Goal: Information Seeking & Learning: Learn about a topic

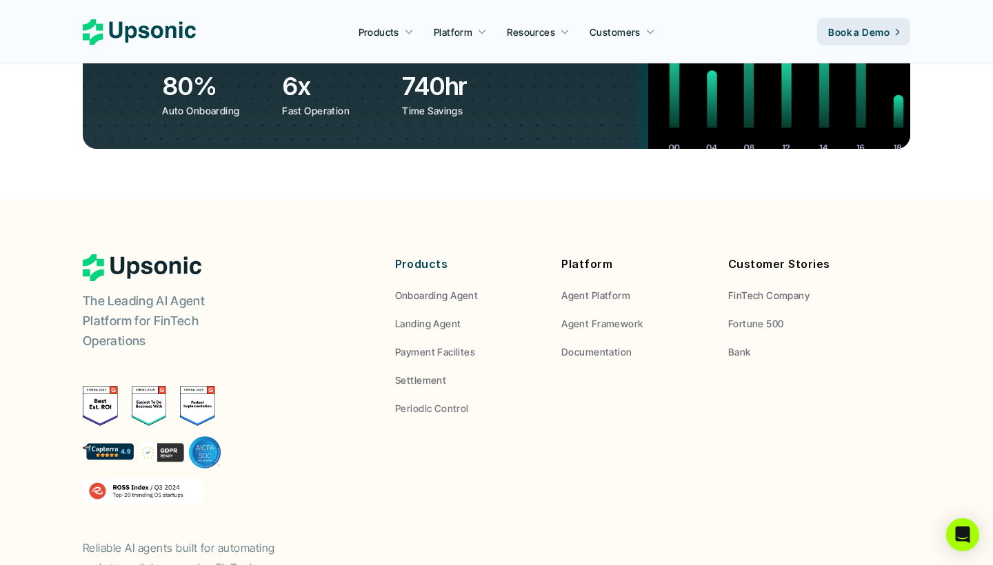
scroll to position [5116, 0]
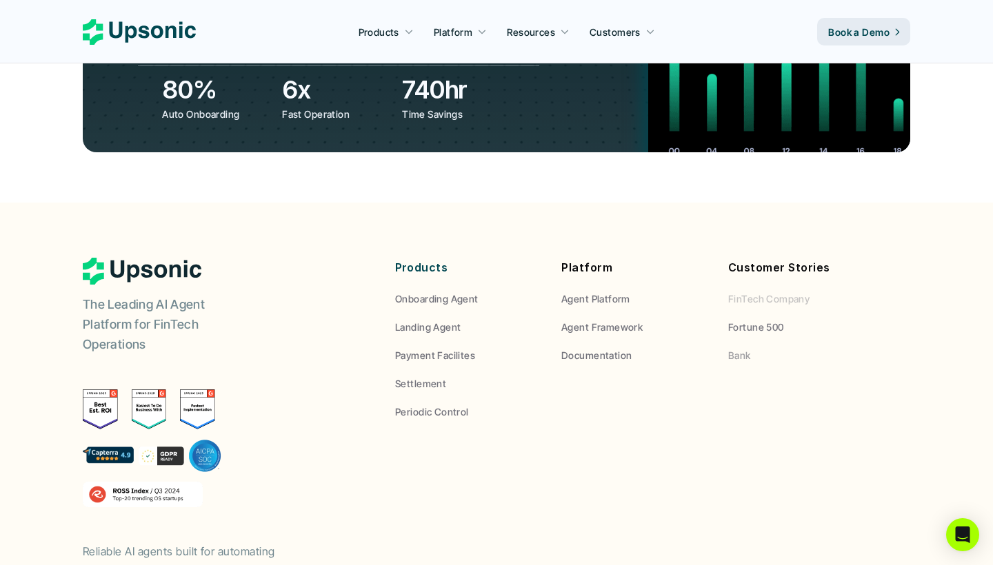
click at [771, 292] on p "FinTech Company" at bounding box center [768, 299] width 81 height 14
click at [764, 292] on p "FinTech Company" at bounding box center [768, 299] width 81 height 14
drag, startPoint x: 764, startPoint y: 200, endPoint x: 760, endPoint y: 217, distance: 17.7
click at [764, 292] on p "FinTech Company" at bounding box center [768, 299] width 81 height 14
click at [758, 320] on p "Fortune 500" at bounding box center [756, 327] width 56 height 14
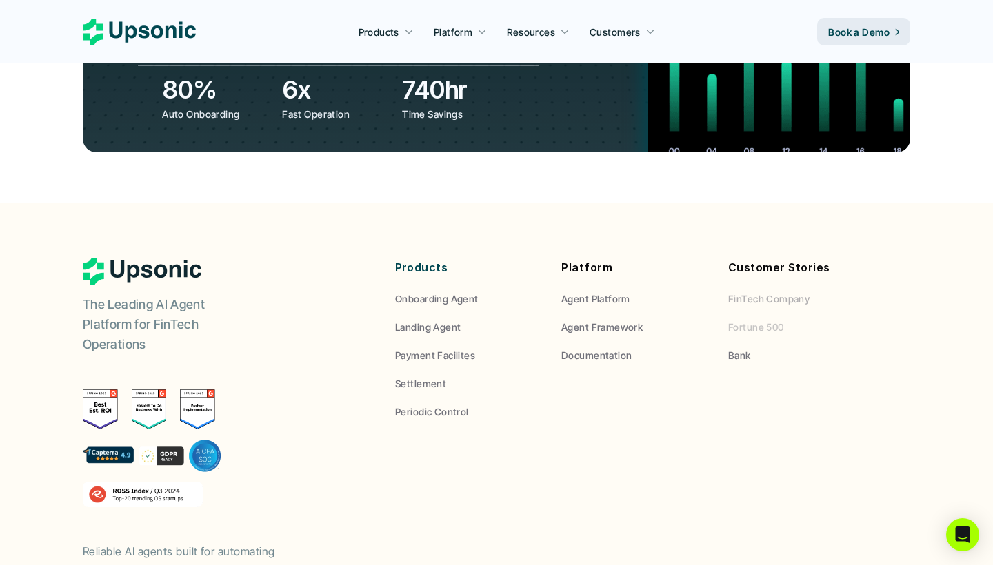
click at [764, 320] on p "Fortune 500" at bounding box center [756, 327] width 56 height 14
click at [731, 348] on p "Bank" at bounding box center [739, 355] width 23 height 14
drag, startPoint x: 731, startPoint y: 260, endPoint x: 611, endPoint y: 211, distance: 129.5
click at [731, 348] on p "Bank" at bounding box center [739, 355] width 23 height 14
drag, startPoint x: 609, startPoint y: 211, endPoint x: 600, endPoint y: 201, distance: 13.6
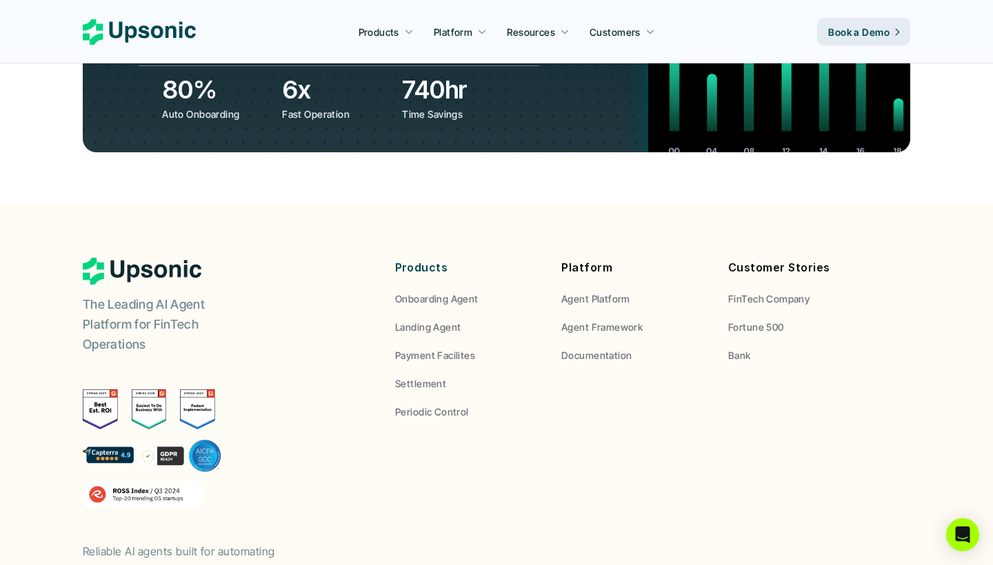
click at [609, 258] on div "Platform Agent Platform Agent Framework Documentation" at bounding box center [634, 310] width 146 height 105
click at [599, 292] on p "Agent Platform" at bounding box center [595, 299] width 69 height 14
click at [607, 320] on p "Agent Framework" at bounding box center [601, 327] width 81 height 14
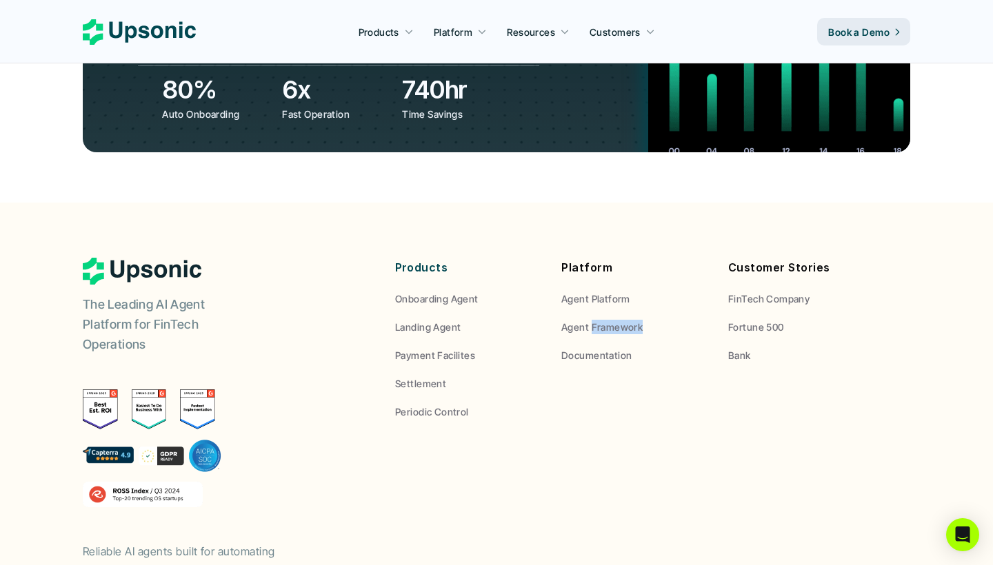
click at [603, 258] on div "Platform Agent Platform Agent Framework Documentation" at bounding box center [634, 310] width 146 height 105
click at [605, 348] on p "Documentation" at bounding box center [596, 355] width 70 height 14
click at [449, 320] on p "Landing Agent" at bounding box center [427, 327] width 65 height 14
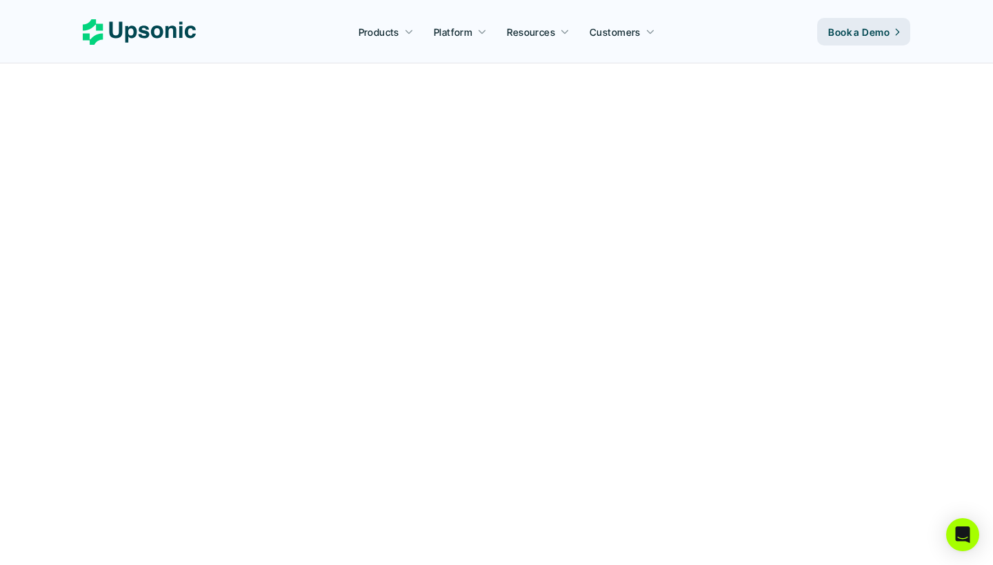
scroll to position [5116, 0]
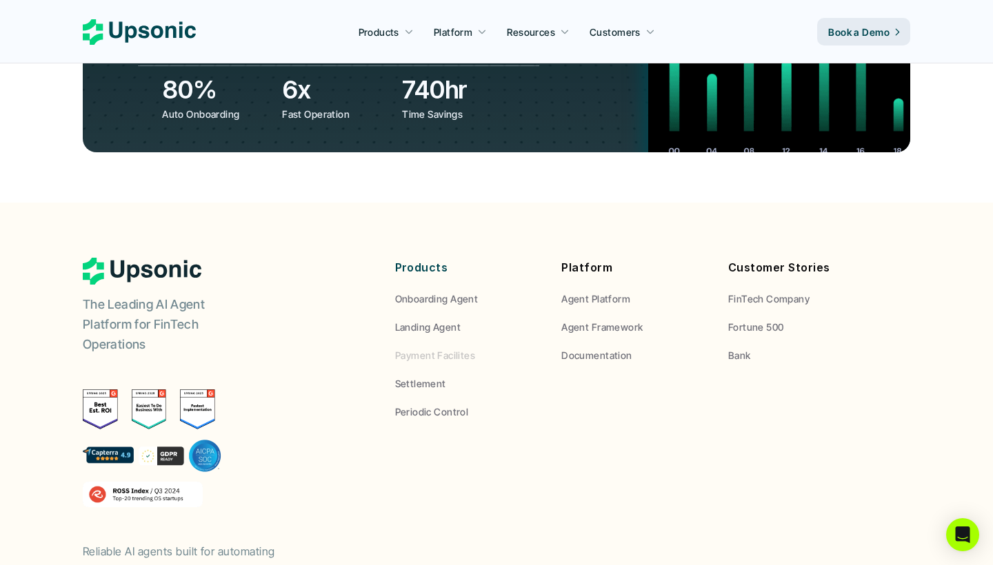
click at [447, 348] on p "Payment Facilites" at bounding box center [435, 355] width 80 height 14
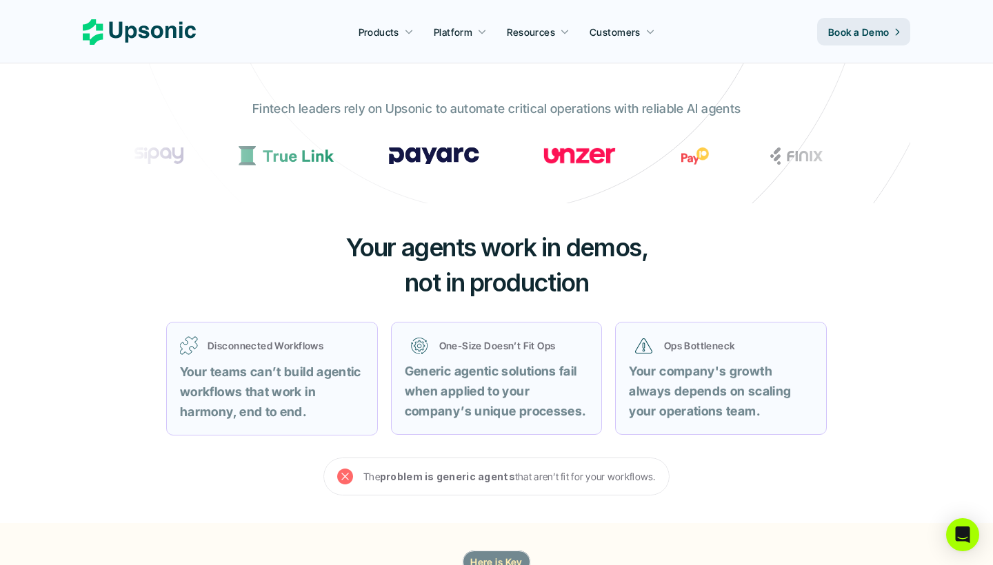
scroll to position [434, 0]
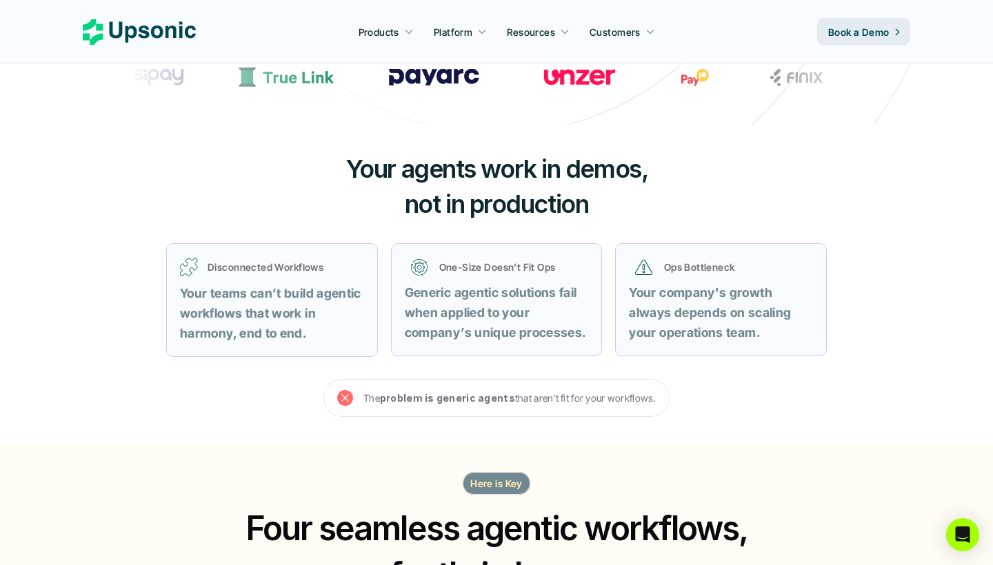
drag, startPoint x: 363, startPoint y: 167, endPoint x: 600, endPoint y: 172, distance: 236.5
click at [598, 172] on span "Your agents work in demos," at bounding box center [496, 169] width 303 height 30
click at [600, 172] on span "Your agents work in demos," at bounding box center [496, 169] width 303 height 30
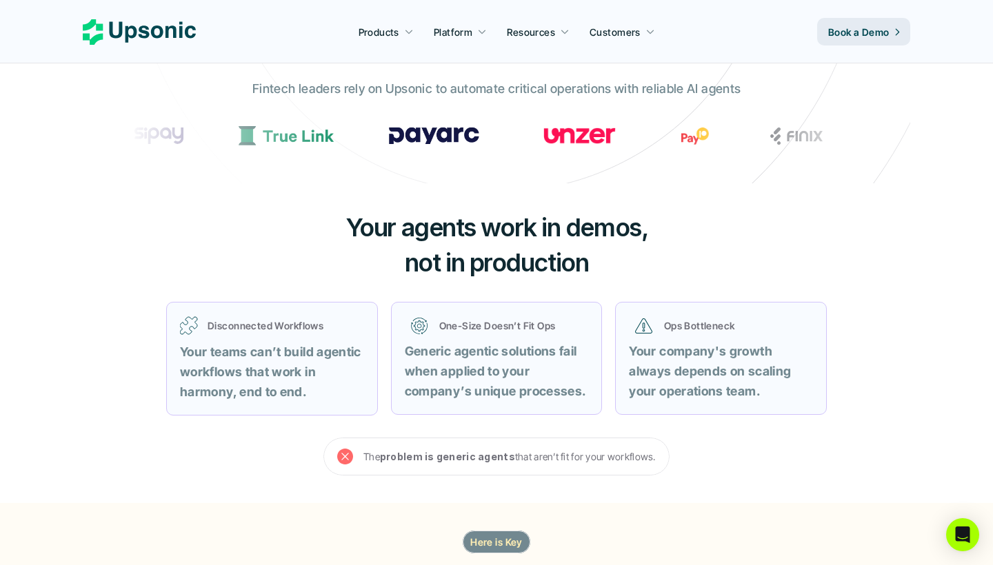
scroll to position [369, 0]
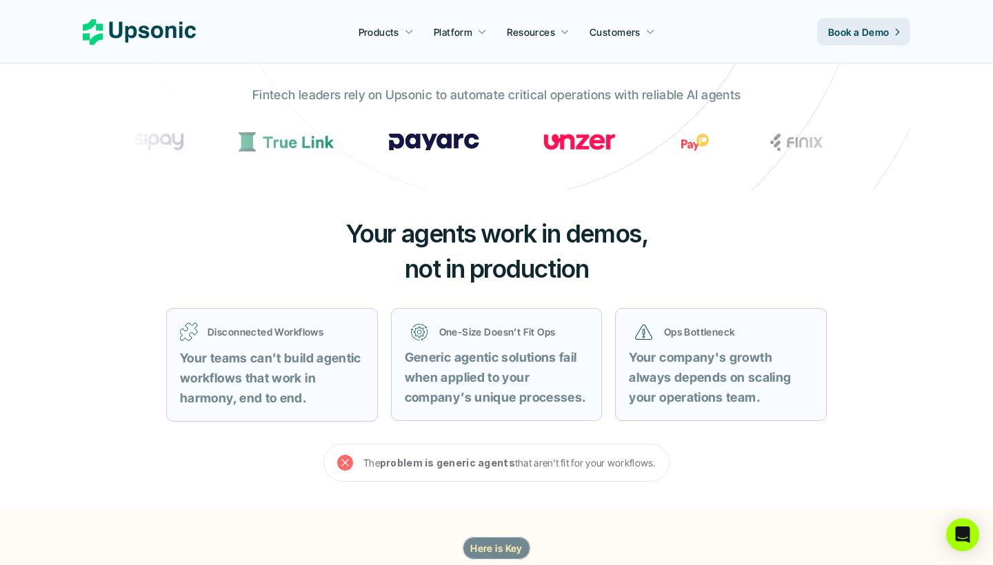
drag, startPoint x: 269, startPoint y: 130, endPoint x: 314, endPoint y: 151, distance: 49.3
click at [283, 349] on p "Your teams can’t build agentic workflows that work in harmony, end to end." at bounding box center [272, 378] width 184 height 59
drag, startPoint x: 444, startPoint y: 339, endPoint x: 520, endPoint y: 346, distance: 76.8
click at [445, 340] on div "One-Size Doesn’t Fit Ops Generic agentic solutions fail when applied to your co…" at bounding box center [497, 364] width 184 height 85
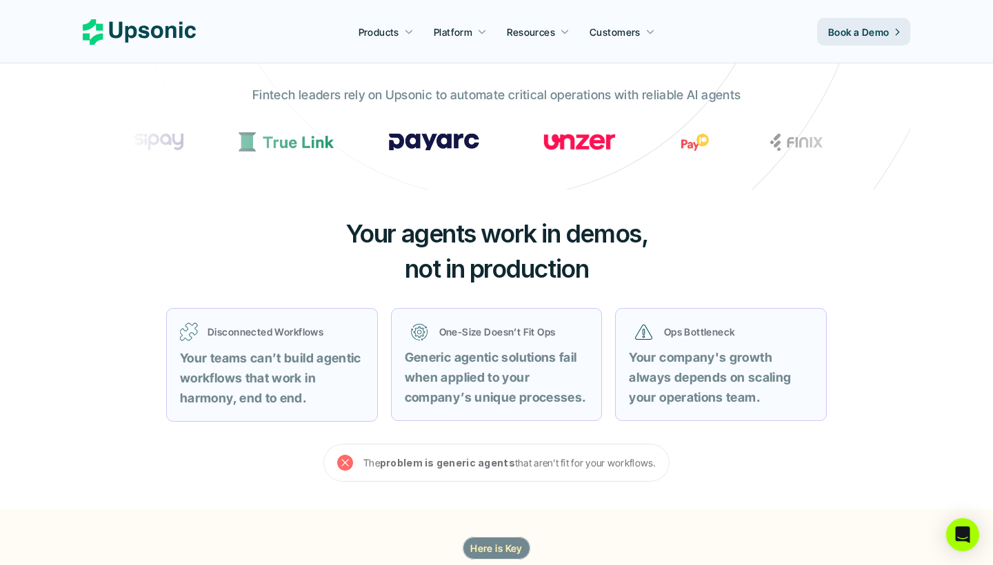
drag, startPoint x: 598, startPoint y: 342, endPoint x: 747, endPoint y: 344, distance: 148.9
click at [729, 344] on div "Disconnected Workflows Your teams can’t build agentic workflows that work in ha…" at bounding box center [496, 365] width 695 height 148
click at [723, 345] on div "Ops Bottleneck Your company's growth always depends on scaling your operations …" at bounding box center [721, 364] width 184 height 85
drag, startPoint x: 716, startPoint y: 365, endPoint x: 596, endPoint y: 331, distance: 123.9
click at [629, 335] on div "Ops Bottleneck Your company's growth always depends on scaling your operations …" at bounding box center [721, 364] width 184 height 85
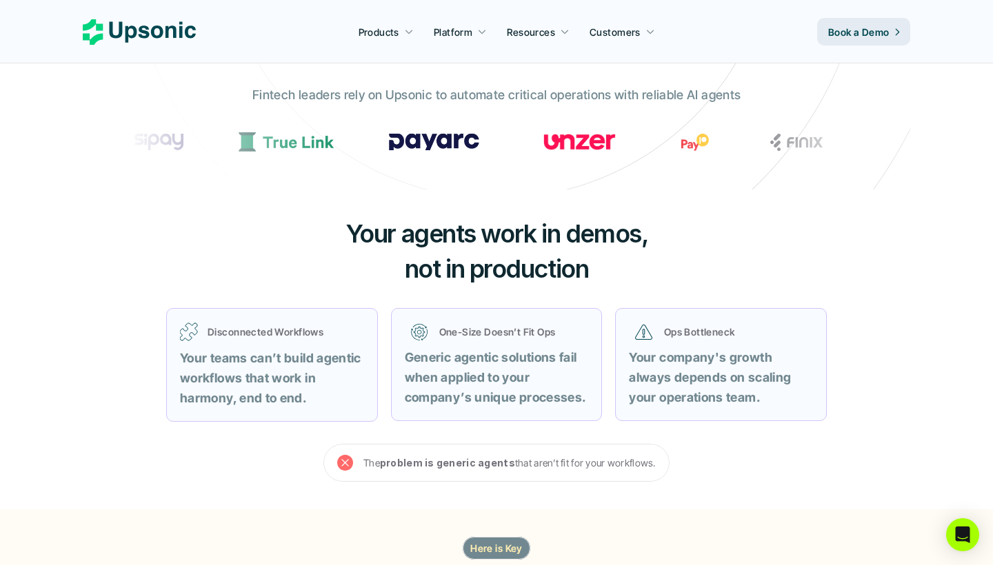
click at [573, 350] on strong "Generic agentic solutions fail when applied to your company’s unique processes." at bounding box center [495, 377] width 181 height 54
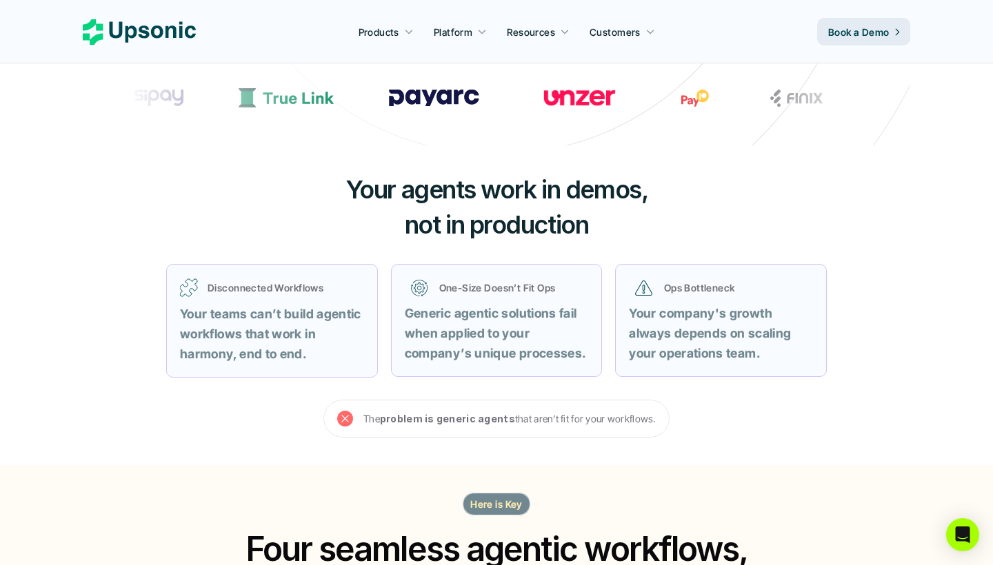
scroll to position [417, 0]
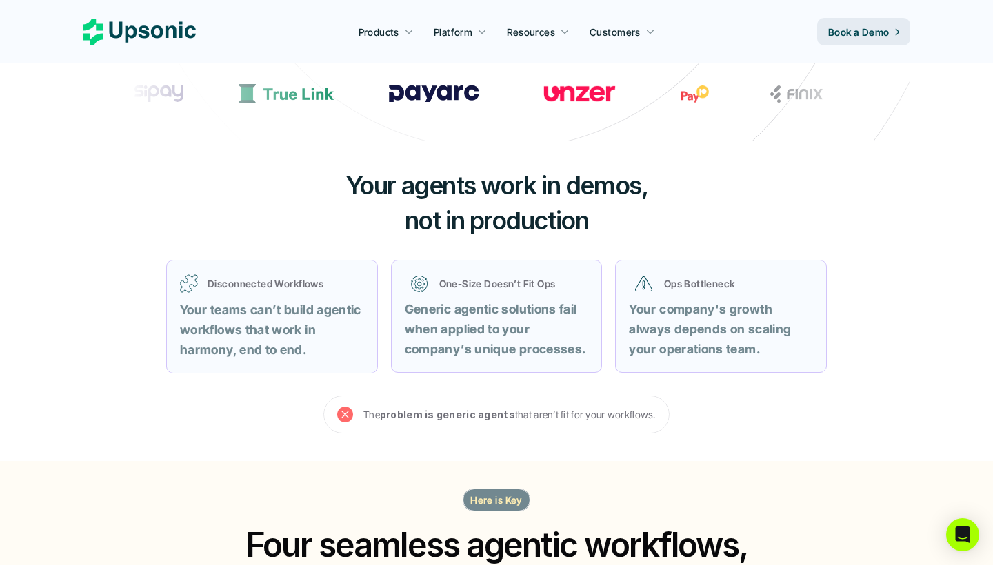
drag, startPoint x: 408, startPoint y: 403, endPoint x: 569, endPoint y: 412, distance: 161.6
click at [562, 411] on p "The problem is generic agents that aren’t fit for your workflows." at bounding box center [509, 414] width 292 height 17
drag, startPoint x: 569, startPoint y: 412, endPoint x: 676, endPoint y: 414, distance: 106.2
click at [576, 414] on p "The problem is generic agents that aren’t fit for your workflows." at bounding box center [509, 414] width 292 height 17
click at [696, 334] on p "Your company's growth always depends on scaling your operations team." at bounding box center [721, 329] width 184 height 59
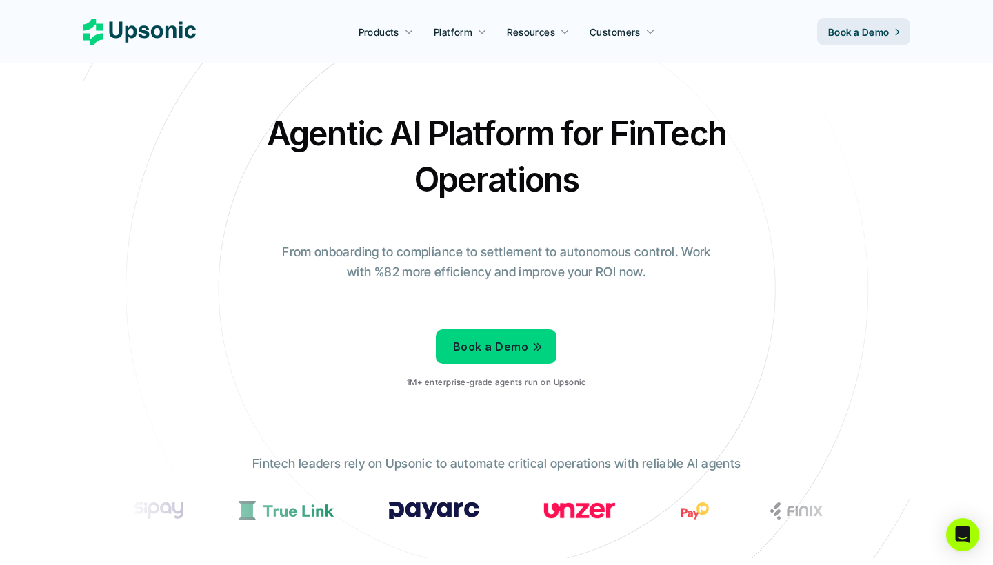
scroll to position [0, 0]
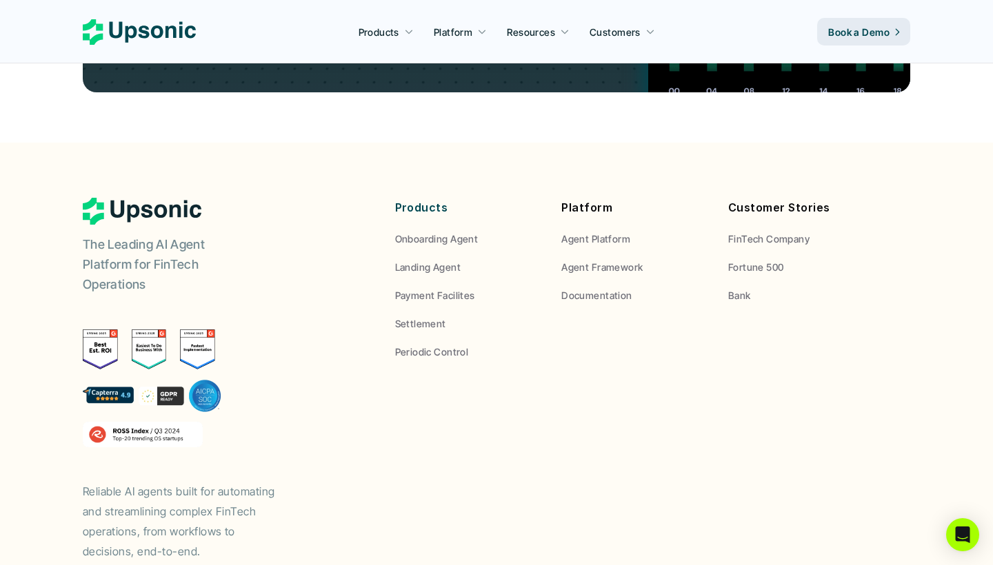
scroll to position [5175, 0]
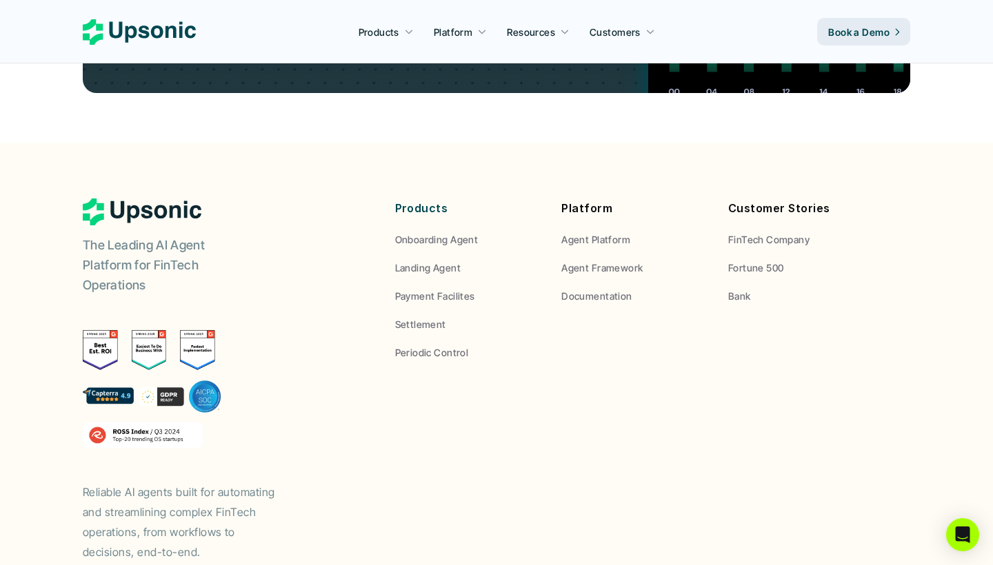
drag, startPoint x: 83, startPoint y: 516, endPoint x: 779, endPoint y: 559, distance: 696.9
click at [779, 559] on footer "The Leading AI Agent Platform for FinTech Operations Reliable AI agents built f…" at bounding box center [496, 403] width 993 height 520
click at [560, 448] on div "The Leading AI Agent Platform for FinTech Operations Reliable AI agents built f…" at bounding box center [496, 380] width 827 height 363
drag, startPoint x: 245, startPoint y: 543, endPoint x: 270, endPoint y: 540, distance: 24.4
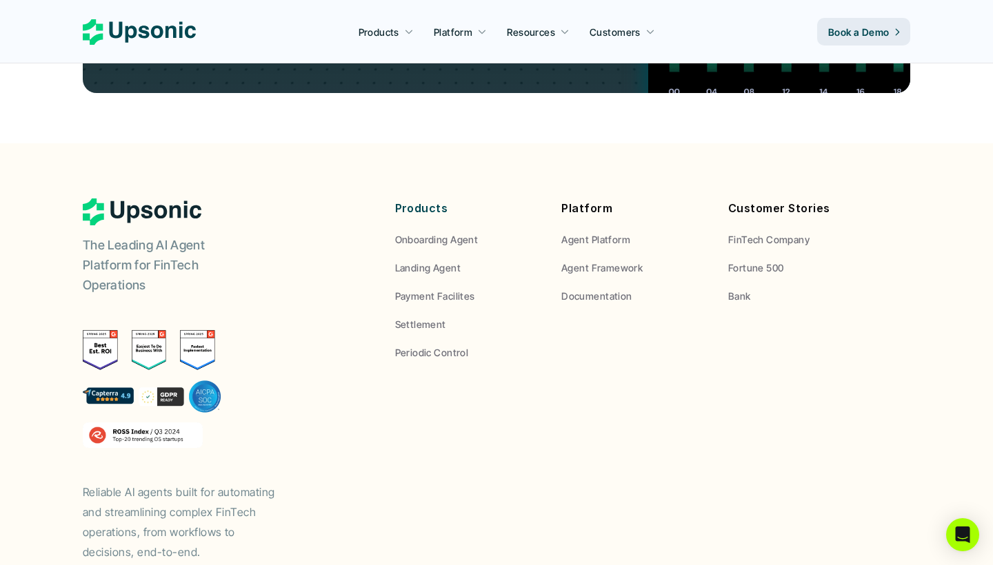
scroll to position [0, 0]
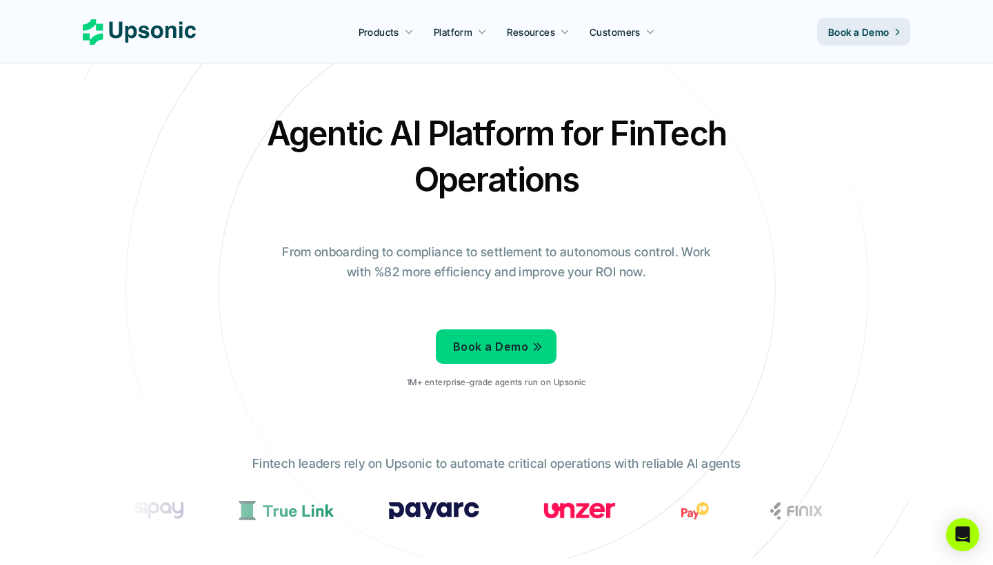
drag, startPoint x: 271, startPoint y: 538, endPoint x: 239, endPoint y: 539, distance: 32.4
click at [234, 539] on div "Fintech leaders rely on Upsonic to automate critical operations with reliable A…" at bounding box center [496, 496] width 758 height 104
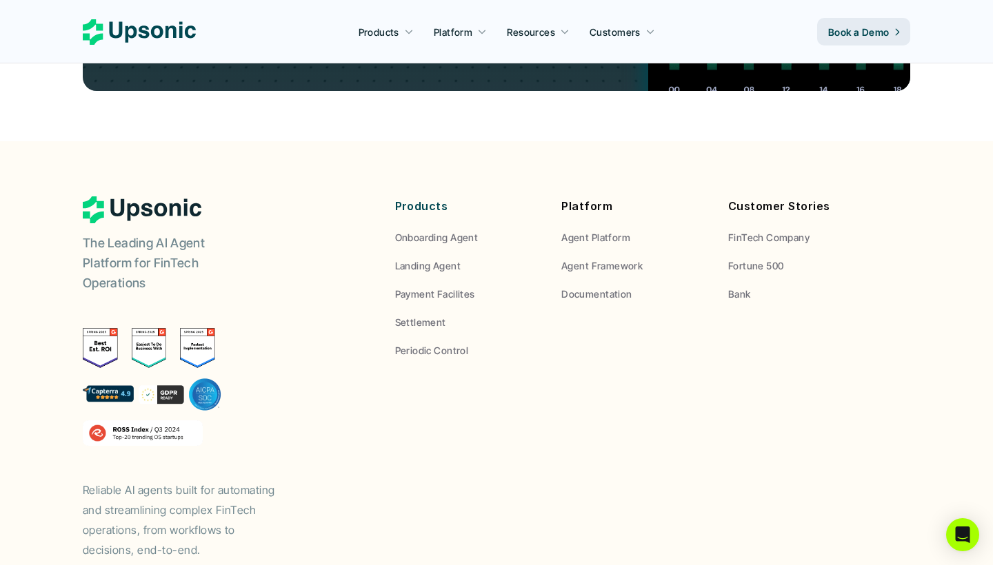
scroll to position [5175, 0]
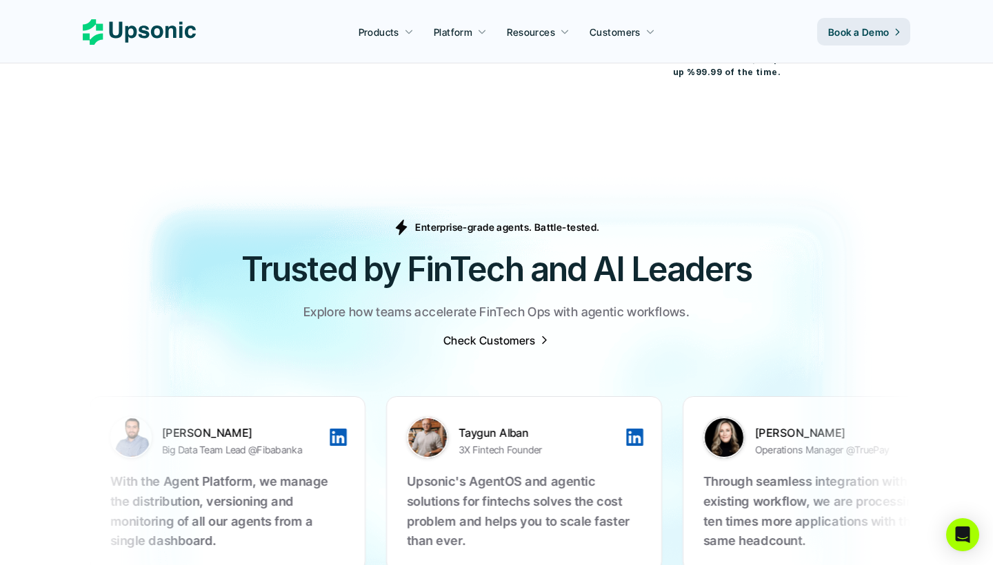
scroll to position [4090, 0]
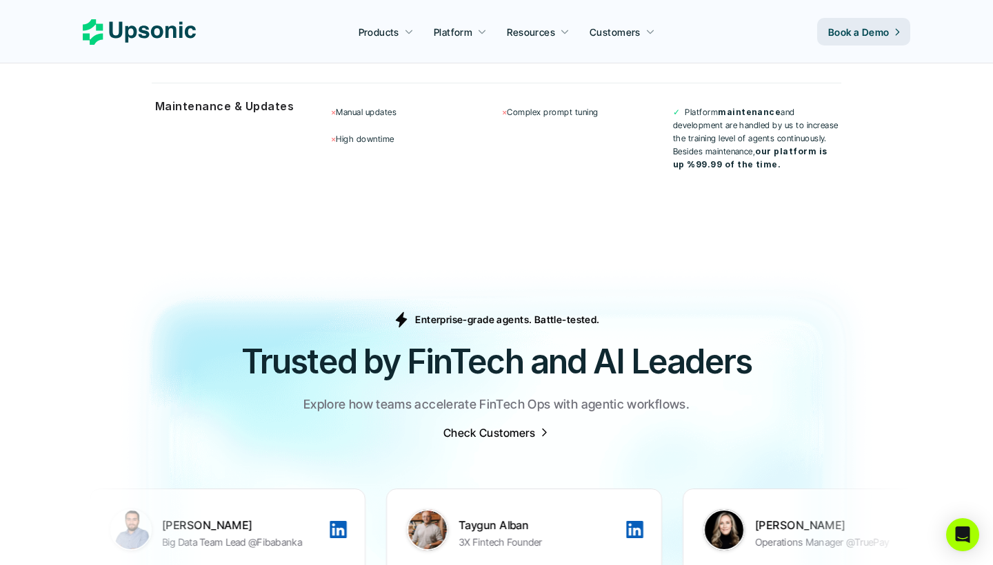
click at [221, 312] on div "Enterprise-grade agents. Battle-tested. Trusted by FinTech and AI Leaders Explo…" at bounding box center [496, 376] width 827 height 129
drag, startPoint x: 475, startPoint y: 318, endPoint x: 523, endPoint y: 325, distance: 48.7
click at [559, 333] on div "Enterprise-grade agents. Battle-tested. Trusted by FinTech and AI Leaders Explo…" at bounding box center [496, 376] width 827 height 129
drag, startPoint x: 220, startPoint y: 265, endPoint x: 207, endPoint y: 264, distance: 13.2
click at [217, 312] on div "Enterprise-grade agents. Battle-tested. Trusted by FinTech and AI Leaders Explo…" at bounding box center [496, 376] width 827 height 129
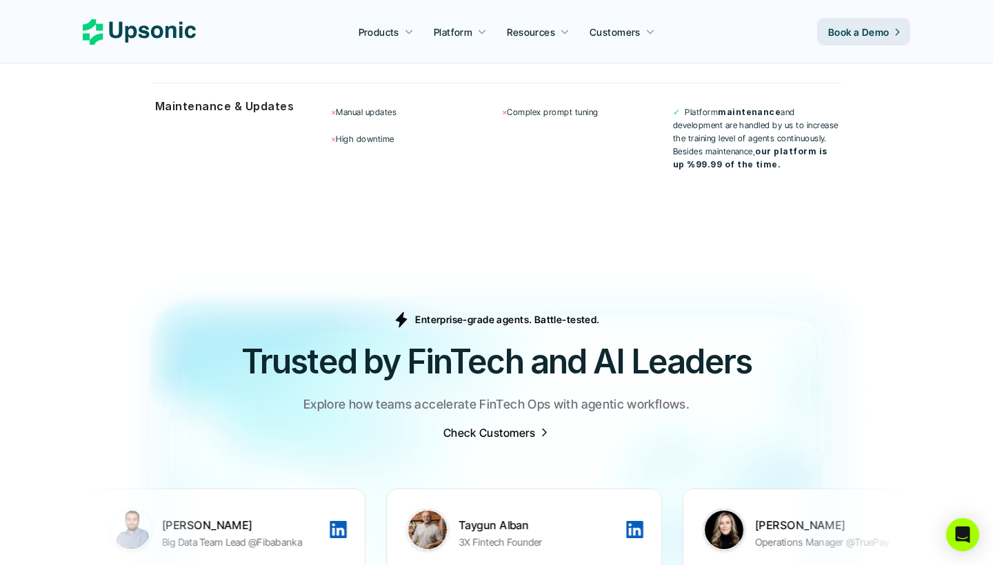
drag, startPoint x: 310, startPoint y: 266, endPoint x: 250, endPoint y: 258, distance: 61.2
click at [250, 258] on img at bounding box center [496, 498] width 993 height 511
drag, startPoint x: 226, startPoint y: 238, endPoint x: 278, endPoint y: 137, distance: 113.5
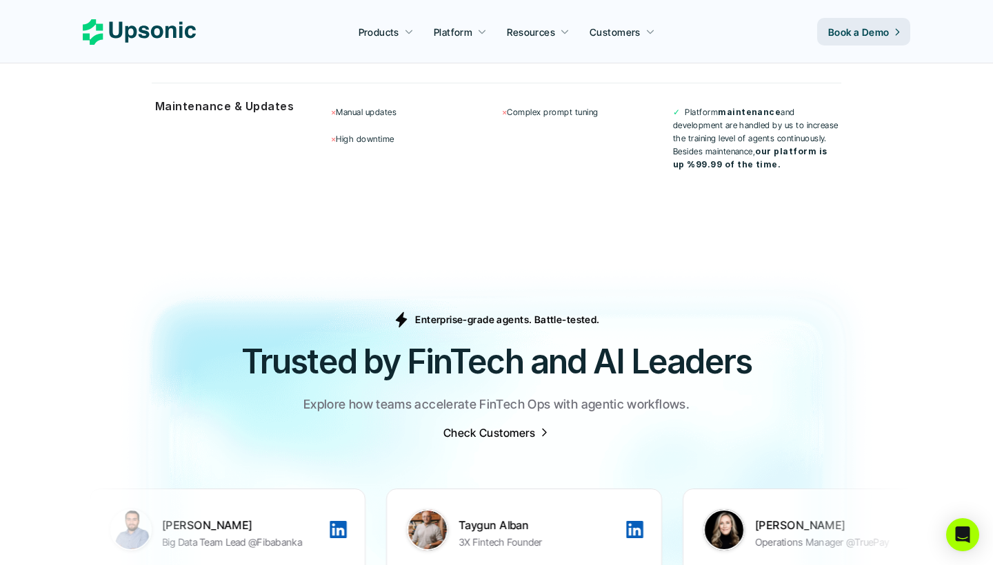
drag, startPoint x: 295, startPoint y: 194, endPoint x: 215, endPoint y: 295, distance: 129.1
drag, startPoint x: 207, startPoint y: 300, endPoint x: 582, endPoint y: 276, distance: 375.0
click at [589, 312] on div "Enterprise-grade agents. Battle-tested. Trusted by FinTech and AI Leaders Explo…" at bounding box center [496, 376] width 827 height 129
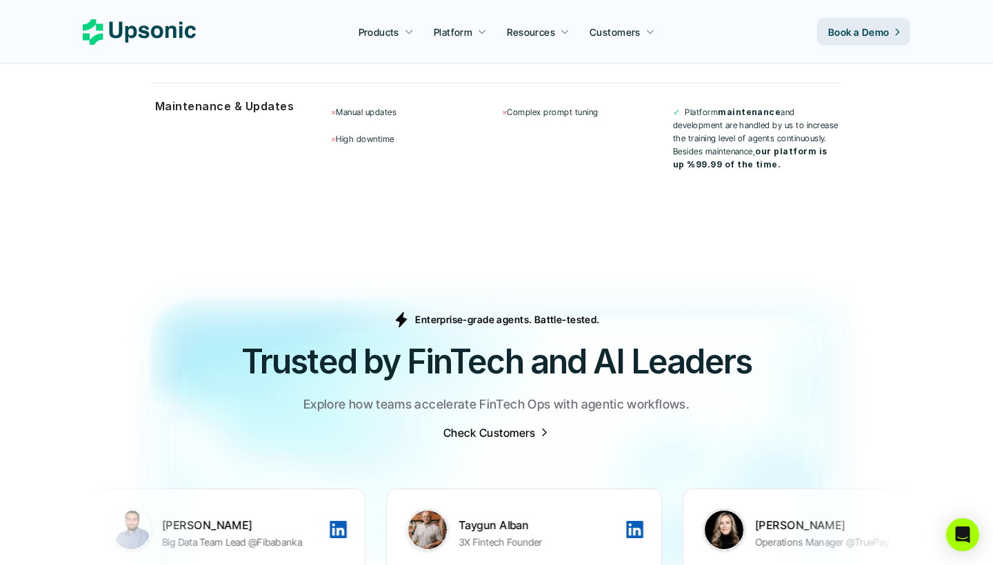
drag, startPoint x: 587, startPoint y: 231, endPoint x: 619, endPoint y: 225, distance: 32.2
click at [587, 243] on img at bounding box center [496, 498] width 993 height 511
